Goal: Task Accomplishment & Management: Manage account settings

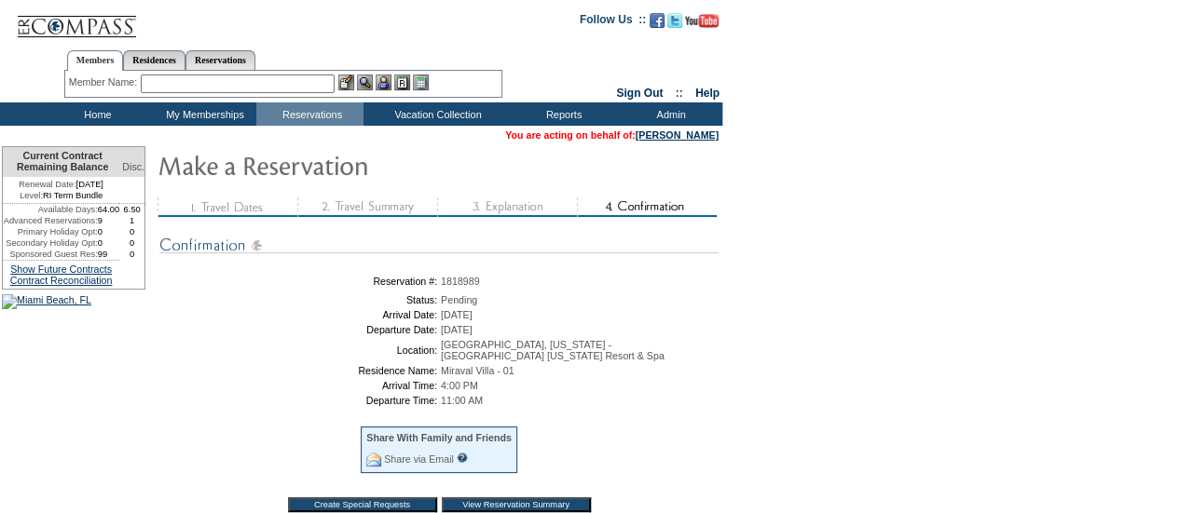
click at [665, 142] on table "You are acting on behalf of: [PERSON_NAME]" at bounding box center [611, 135] width 217 height 15
click at [663, 134] on link "[PERSON_NAME]" at bounding box center [677, 135] width 83 height 11
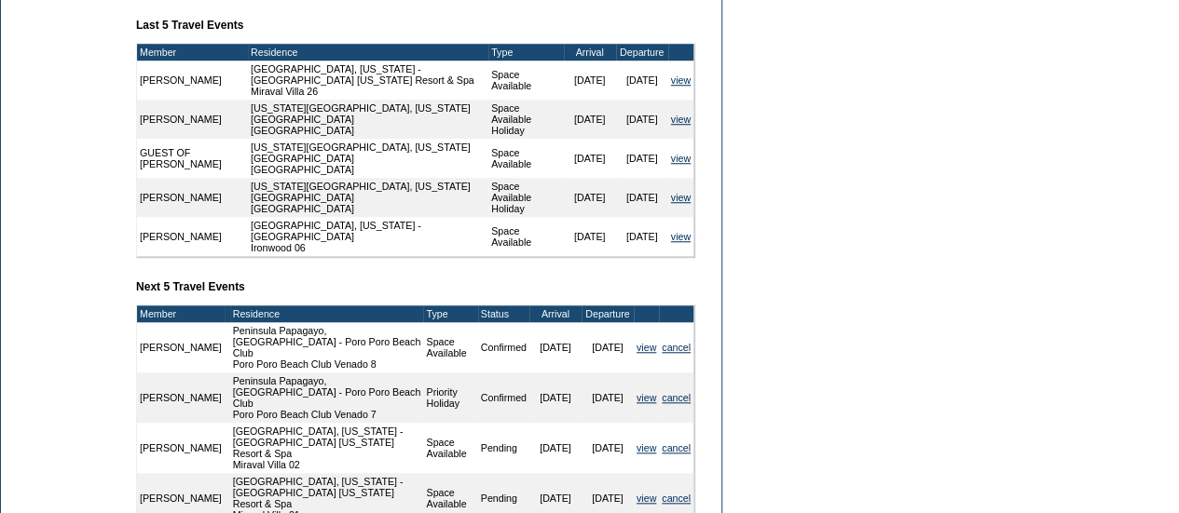
scroll to position [807, 0]
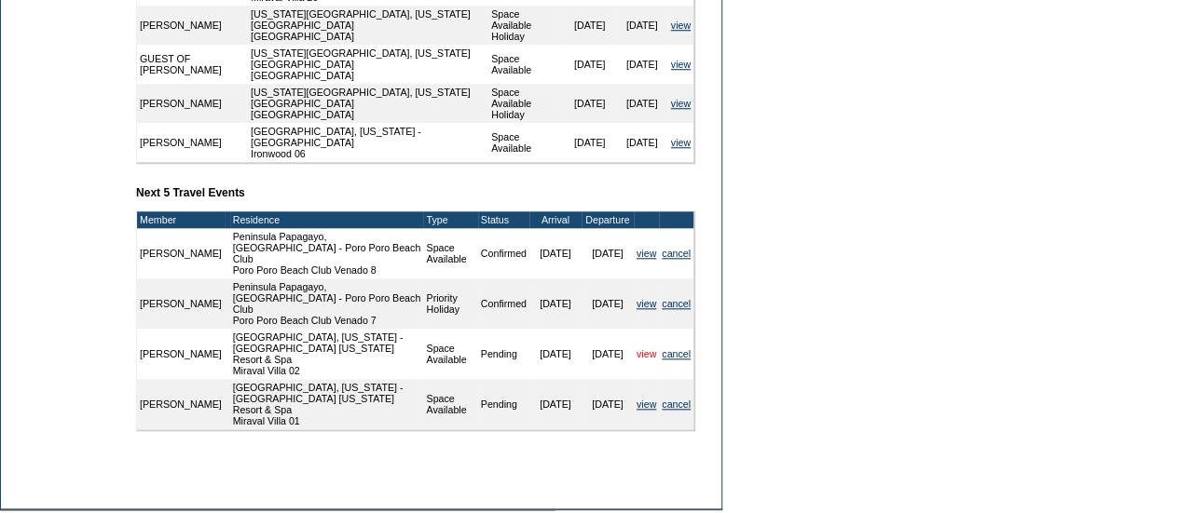
click at [641, 349] on link "view" at bounding box center [646, 354] width 20 height 11
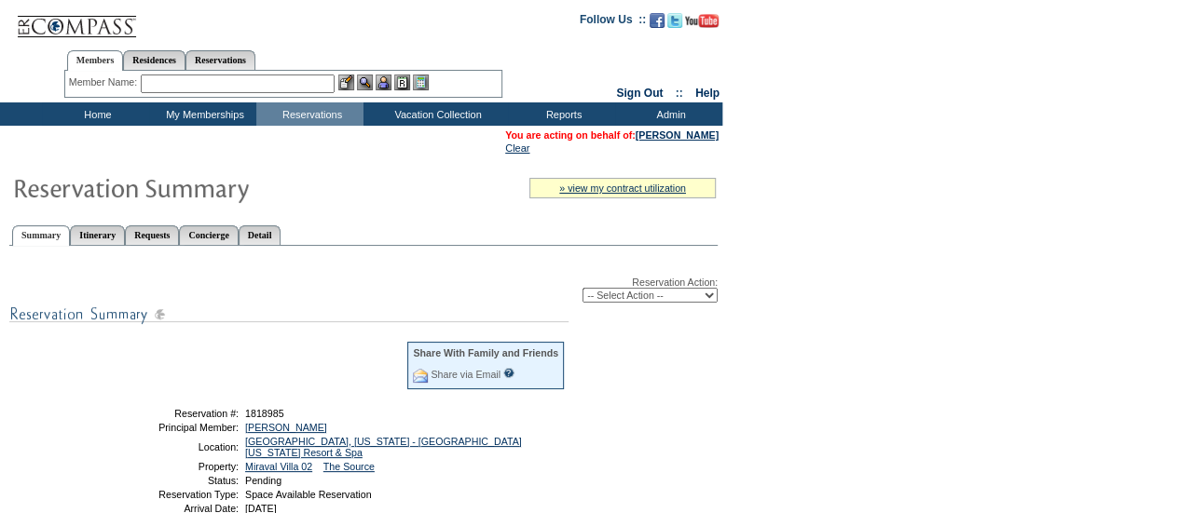
click at [646, 302] on select "-- Select Action -- Modify Reservation Dates Modify Reservation Cost Modify Occ…" at bounding box center [649, 295] width 135 height 15
select select "ConfirmRes"
click at [582, 290] on select "-- Select Action -- Modify Reservation Dates Modify Reservation Cost Modify Occ…" at bounding box center [649, 295] width 135 height 15
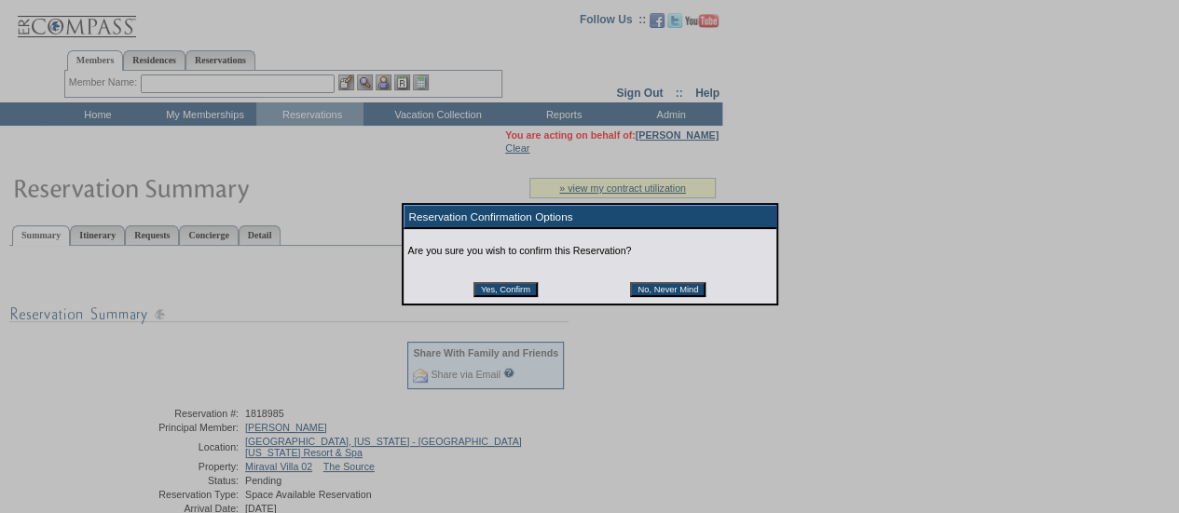
click at [493, 289] on input "Yes, Confirm" at bounding box center [505, 289] width 64 height 15
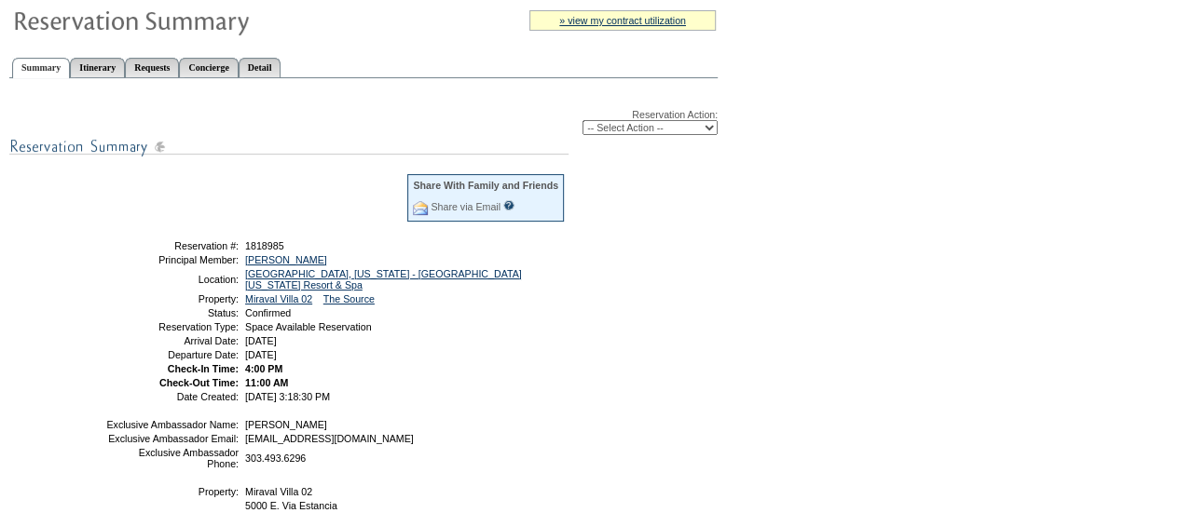
scroll to position [22, 0]
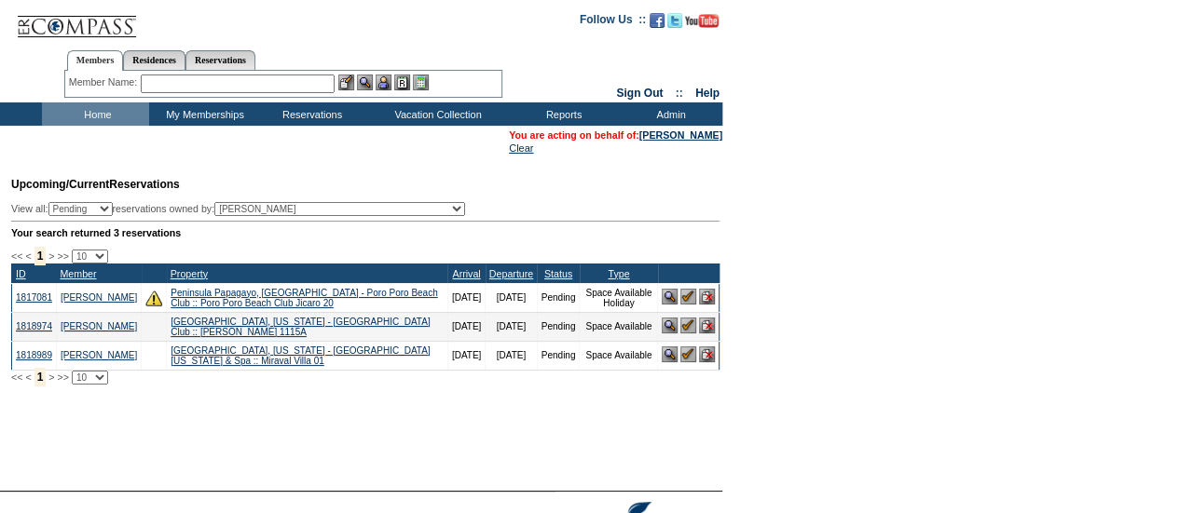
click at [689, 361] on img at bounding box center [688, 355] width 16 height 16
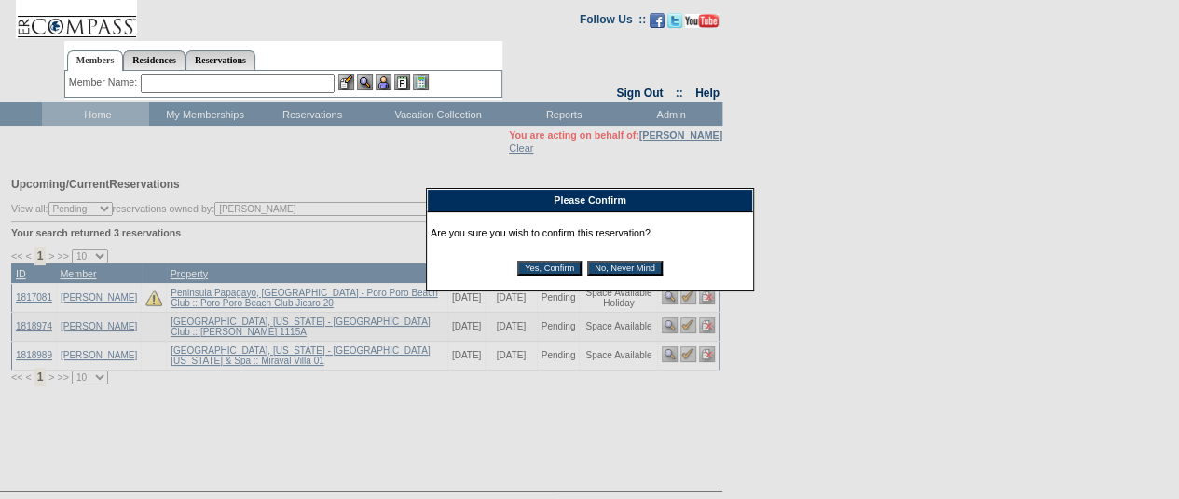
click at [568, 271] on input "Yes, Confirm" at bounding box center [549, 268] width 64 height 15
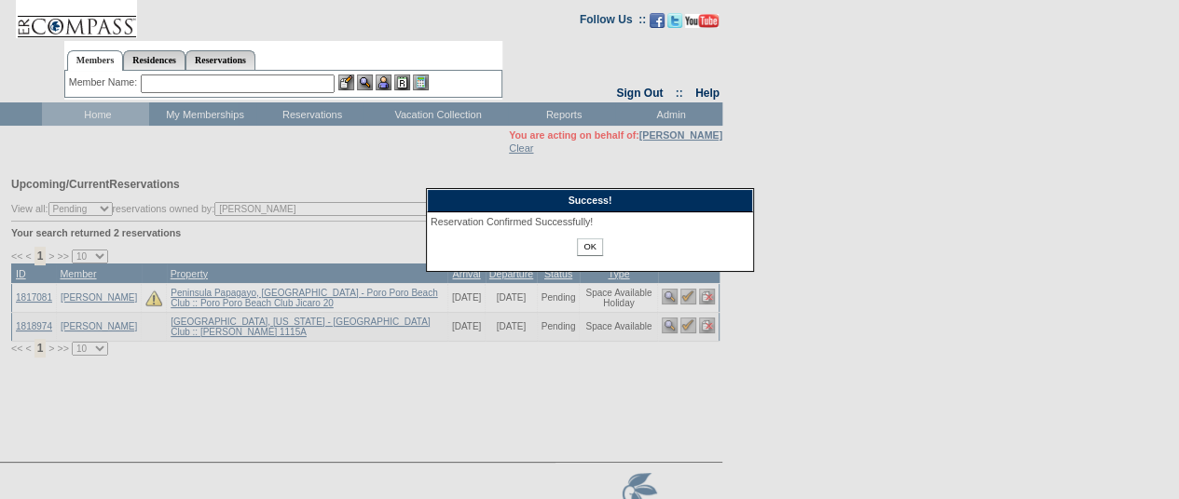
click at [586, 251] on input "OK" at bounding box center [589, 248] width 25 height 18
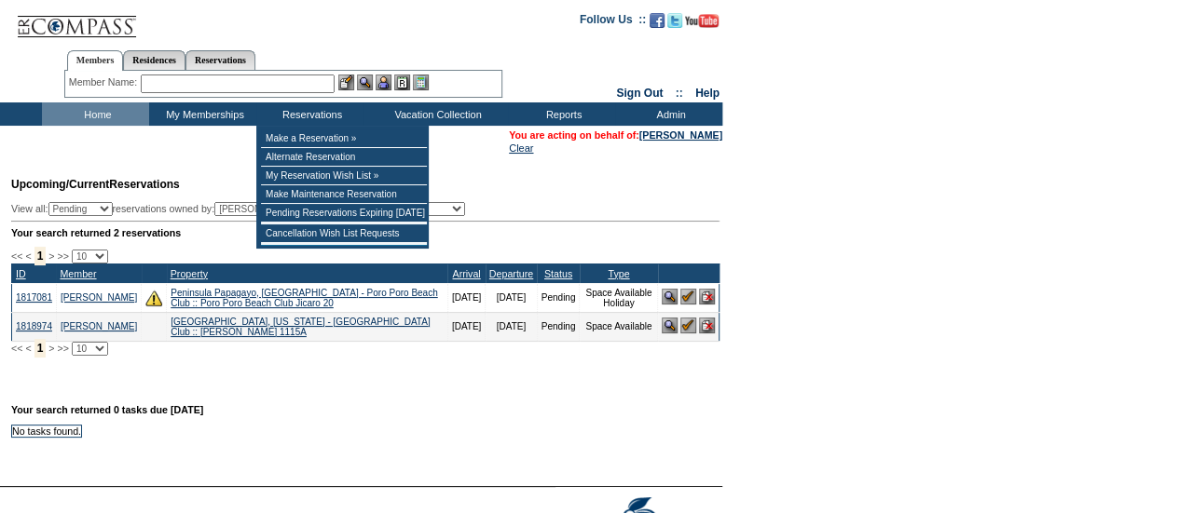
click at [243, 89] on input "text" at bounding box center [238, 84] width 194 height 19
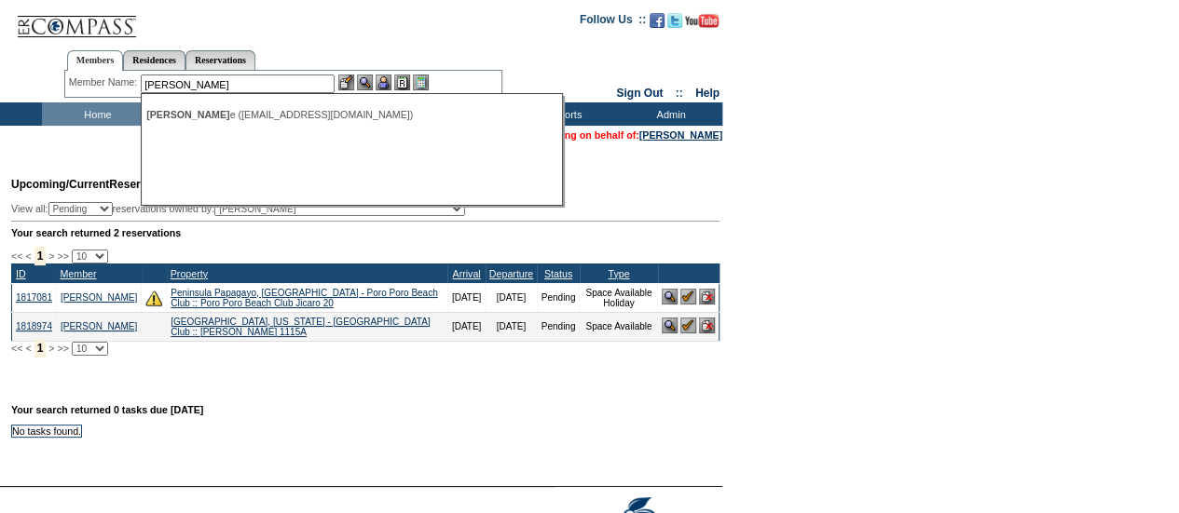
click at [250, 112] on div "[PERSON_NAME] e ([EMAIL_ADDRESS][DOMAIN_NAME])" at bounding box center [351, 114] width 410 height 11
type input "[PERSON_NAME] ([EMAIL_ADDRESS][DOMAIN_NAME])"
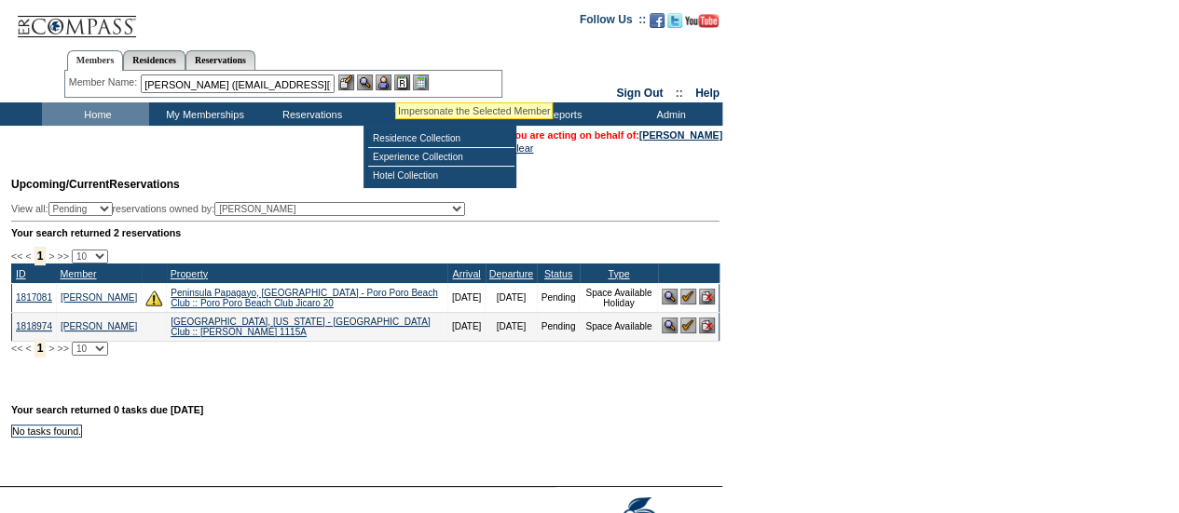
click at [390, 81] on img at bounding box center [384, 83] width 16 height 16
click at [367, 72] on div "Member Name: Lee, Janie (janieblee@gmail.com) Lee, Jani e (janieblee@gmail.com)…" at bounding box center [283, 84] width 438 height 27
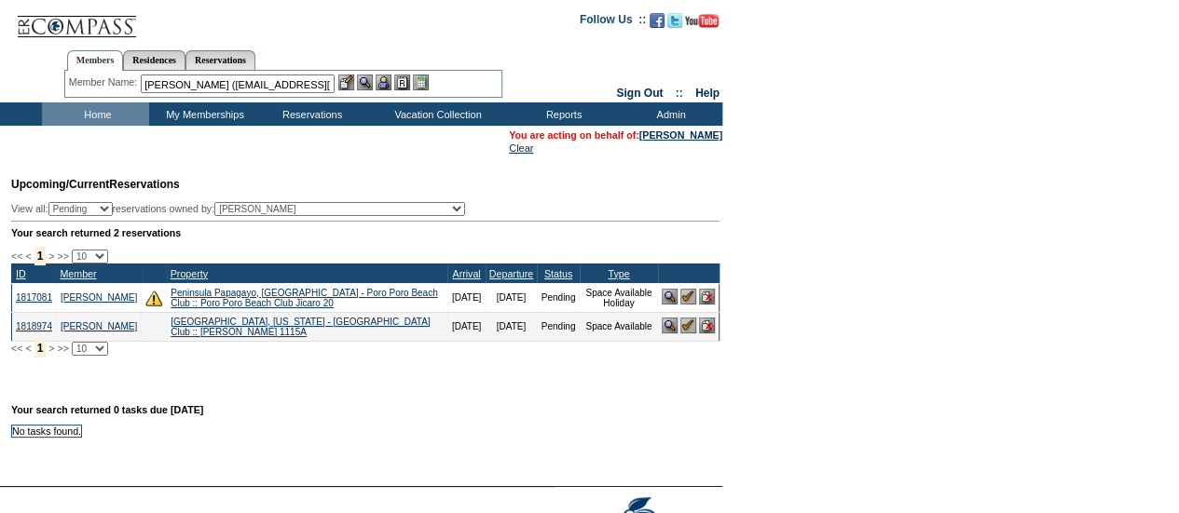
click at [363, 79] on img at bounding box center [365, 83] width 16 height 16
